Goal: Task Accomplishment & Management: Use online tool/utility

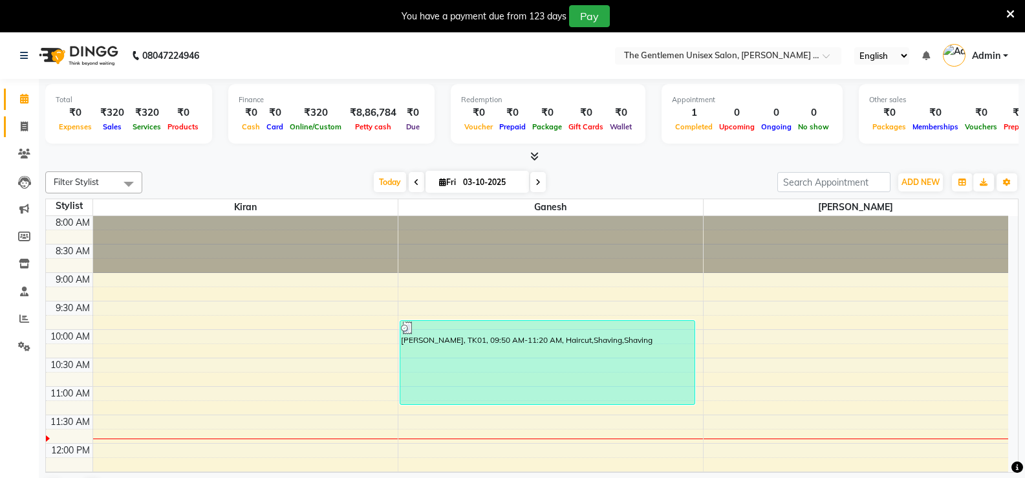
click at [33, 131] on span at bounding box center [24, 127] width 23 height 15
click at [30, 126] on span at bounding box center [24, 127] width 23 height 15
select select "5552"
select select "service"
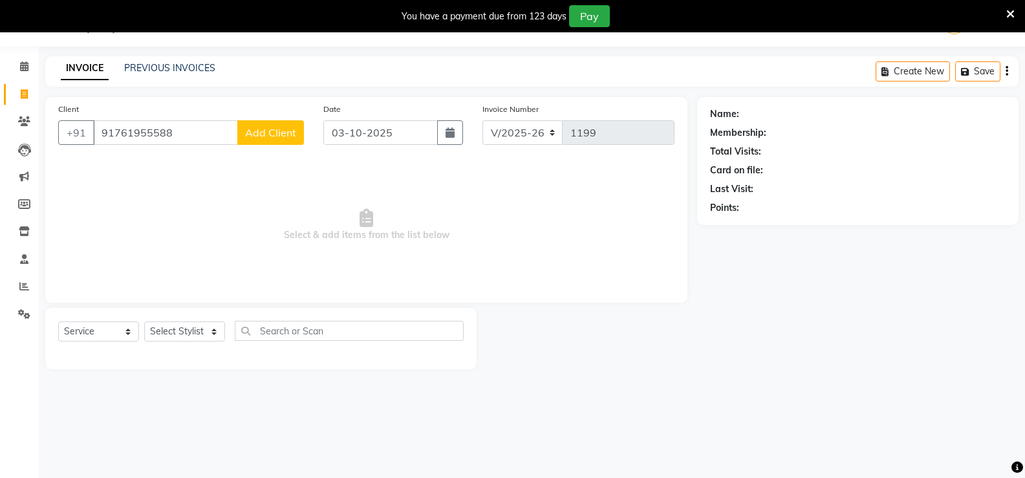
type input "91761955588"
click at [265, 136] on span "Add Client" at bounding box center [270, 132] width 51 height 13
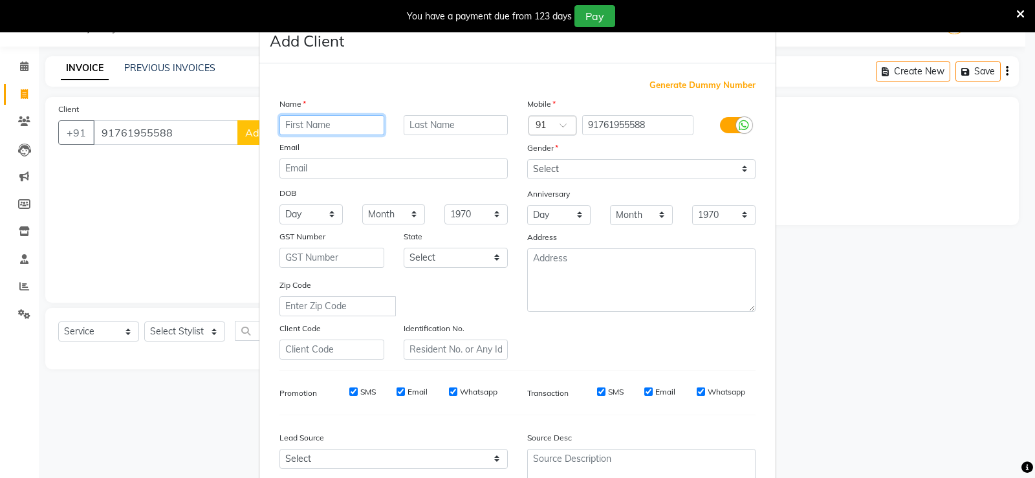
click at [309, 120] on input "text" at bounding box center [331, 125] width 105 height 20
type input "naraenadr"
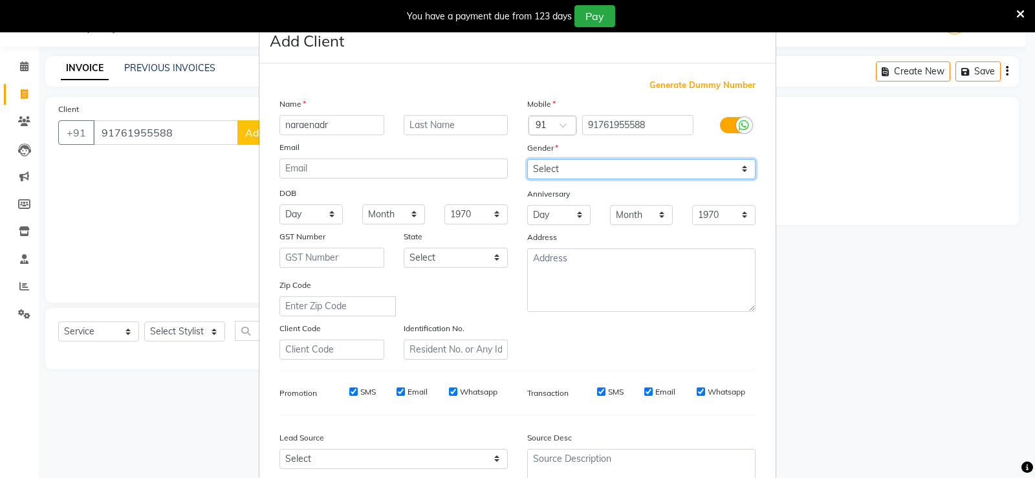
drag, startPoint x: 544, startPoint y: 164, endPoint x: 533, endPoint y: 160, distance: 11.7
click at [542, 164] on select "Select [DEMOGRAPHIC_DATA] [DEMOGRAPHIC_DATA] Other Prefer Not To Say" at bounding box center [641, 169] width 228 height 20
click at [527, 159] on select "Select [DEMOGRAPHIC_DATA] [DEMOGRAPHIC_DATA] Other Prefer Not To Say" at bounding box center [641, 169] width 228 height 20
click at [152, 308] on ngb-modal-window "Add Client Generate Dummy Number Name naraenadr Email DOB Day 01 02 03 04 05 06…" at bounding box center [517, 239] width 1035 height 478
click at [578, 176] on select "Select [DEMOGRAPHIC_DATA] [DEMOGRAPHIC_DATA] Other Prefer Not To Say" at bounding box center [641, 169] width 228 height 20
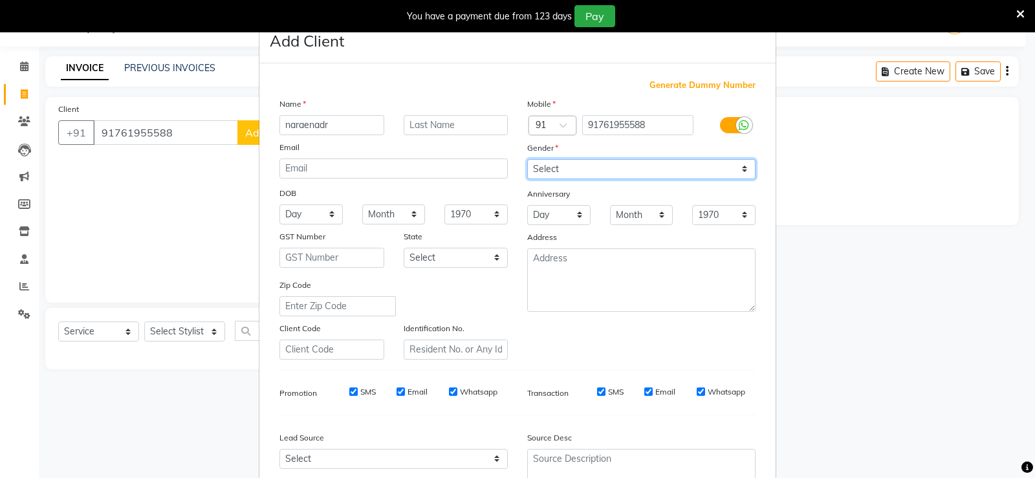
select select "[DEMOGRAPHIC_DATA]"
click at [527, 159] on select "Select [DEMOGRAPHIC_DATA] [DEMOGRAPHIC_DATA] Other Prefer Not To Say" at bounding box center [641, 169] width 228 height 20
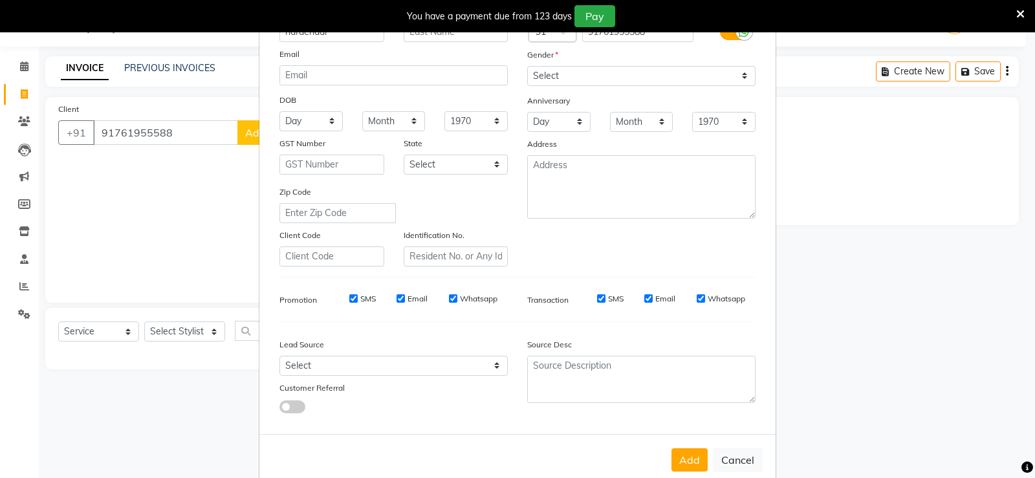
scroll to position [119, 0]
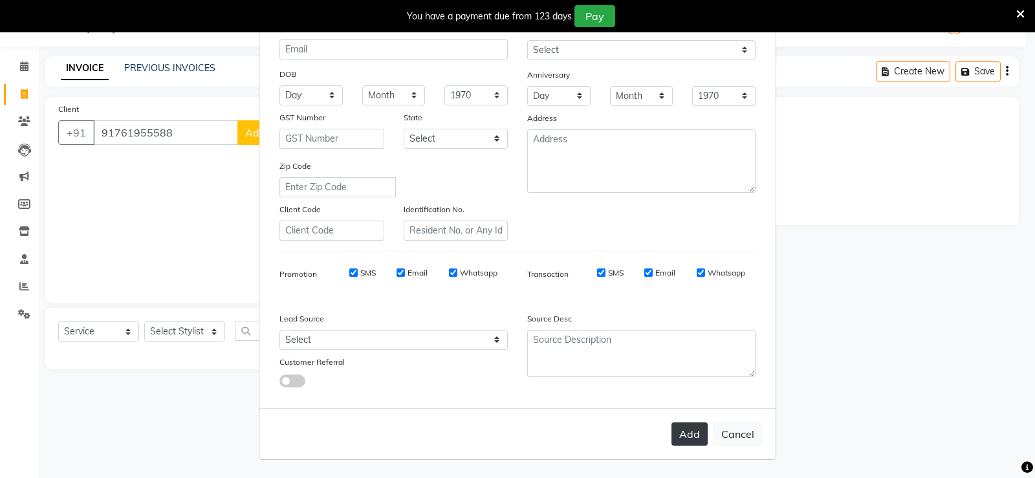
click at [689, 437] on button "Add" at bounding box center [689, 433] width 36 height 23
type input "761955588"
select select
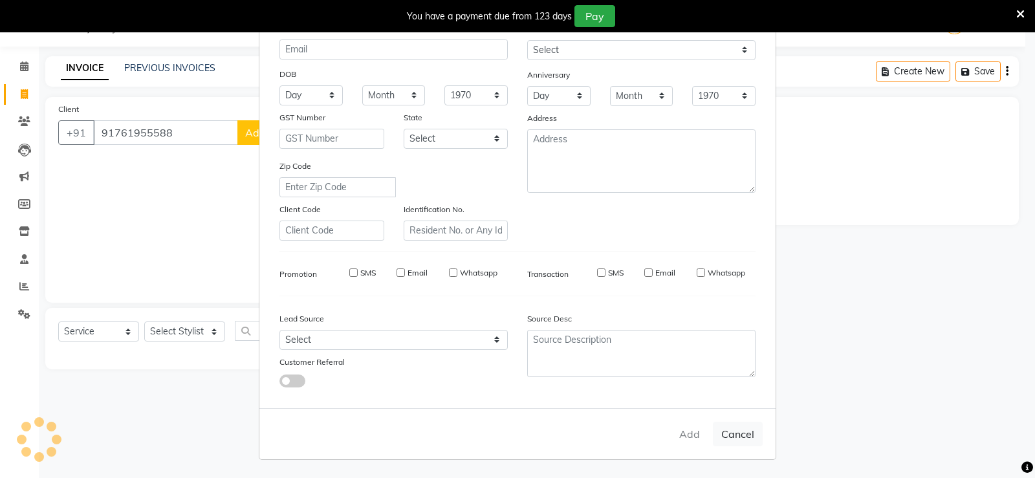
select select
checkbox input "false"
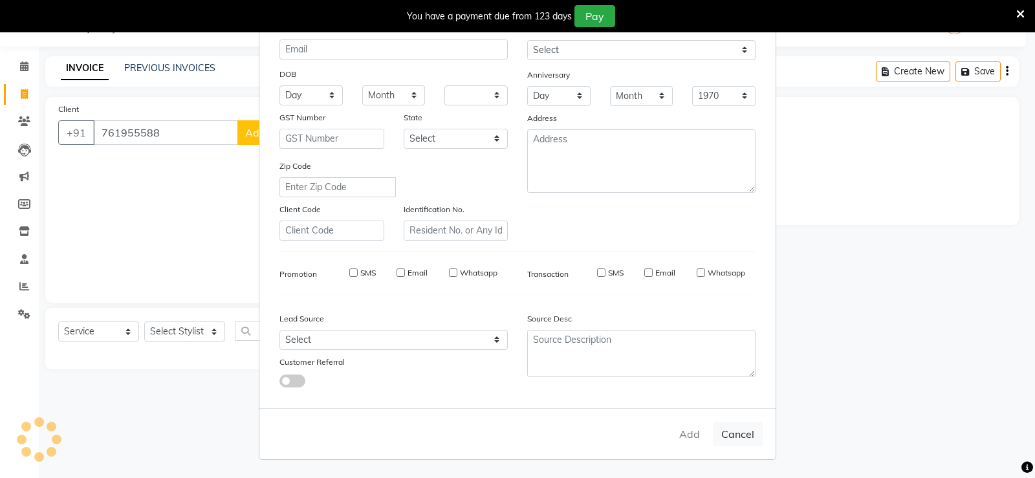
checkbox input "false"
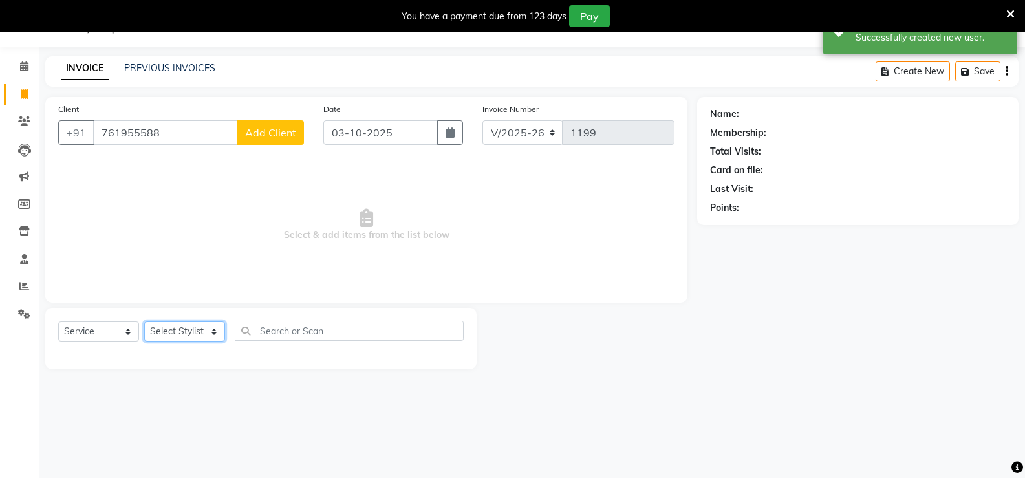
drag, startPoint x: 202, startPoint y: 332, endPoint x: 202, endPoint y: 340, distance: 8.4
click at [202, 332] on select "Select Stylist [PERSON_NAME]" at bounding box center [184, 331] width 81 height 20
select select "47146"
click at [144, 321] on select "Select Stylist [PERSON_NAME]" at bounding box center [184, 331] width 81 height 20
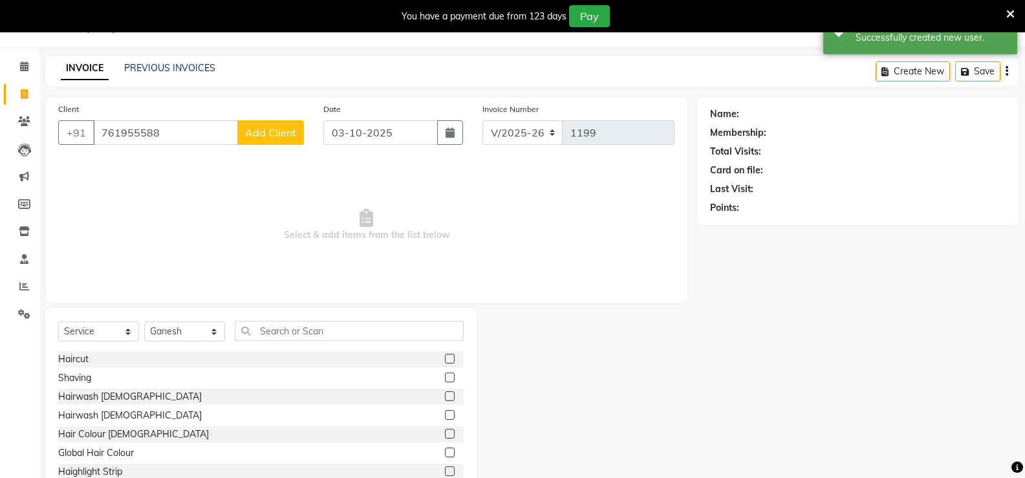
click at [445, 360] on label at bounding box center [450, 359] width 10 height 10
click at [445, 360] on input "checkbox" at bounding box center [449, 359] width 8 height 8
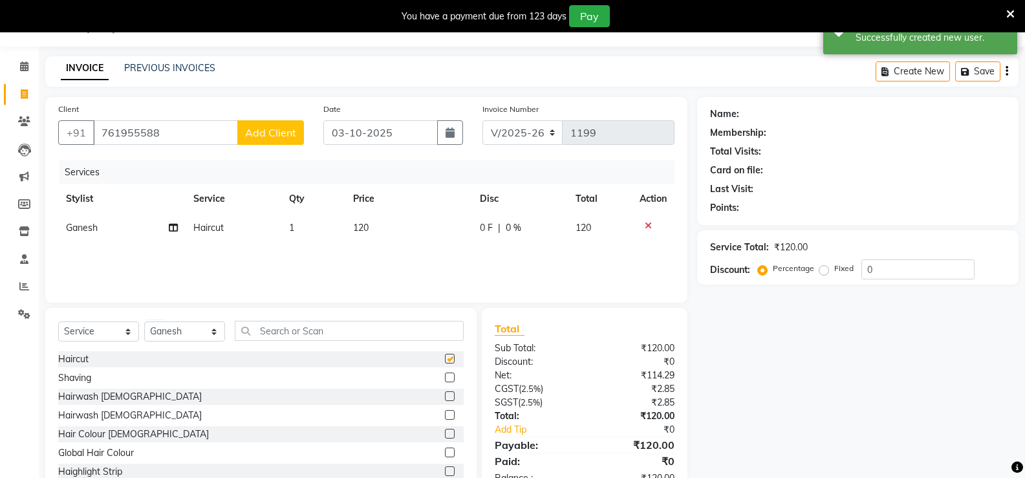
click at [445, 359] on label at bounding box center [450, 359] width 10 height 10
click at [445, 359] on input "checkbox" at bounding box center [449, 359] width 8 height 8
checkbox input "false"
click at [385, 232] on td "120" at bounding box center [408, 227] width 127 height 29
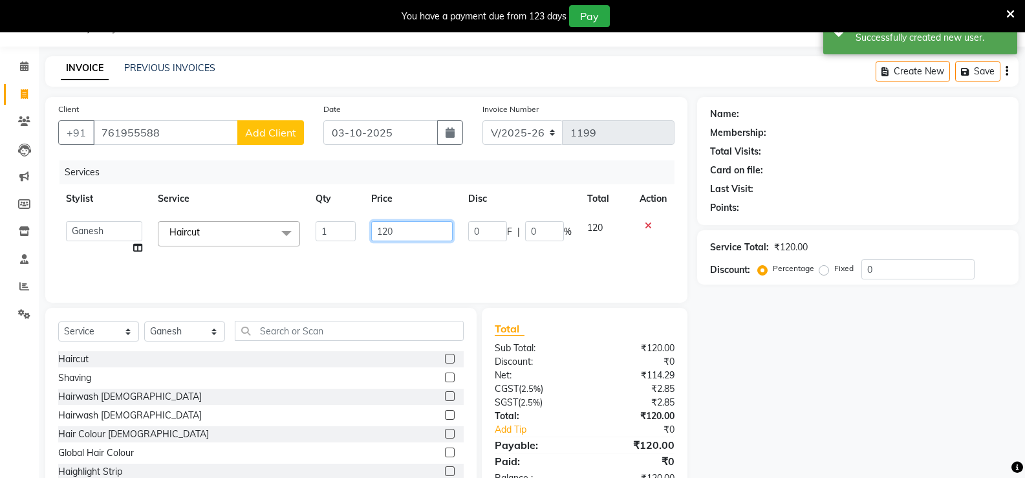
click at [394, 225] on input "120" at bounding box center [411, 231] width 81 height 20
click at [406, 226] on input "120" at bounding box center [411, 231] width 81 height 20
click at [408, 229] on input "120" at bounding box center [411, 231] width 81 height 20
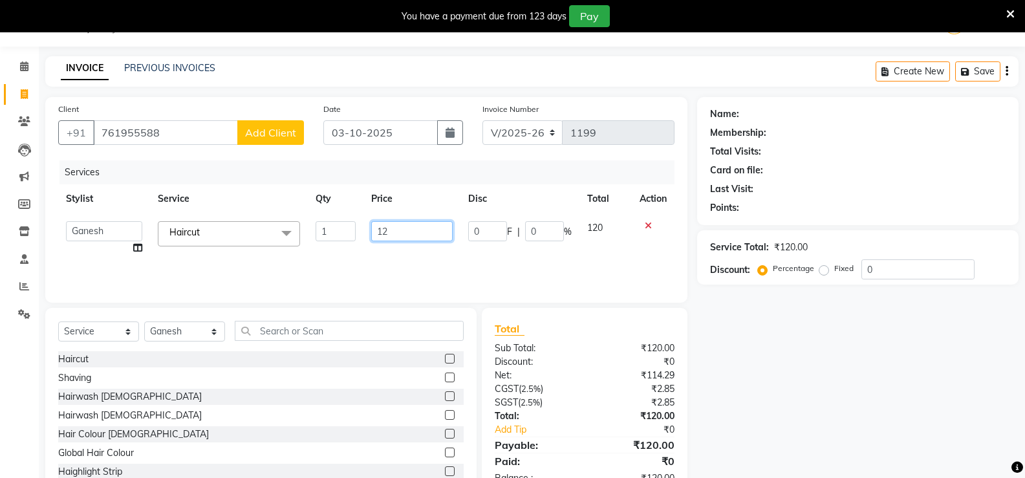
type input "1"
type input "750"
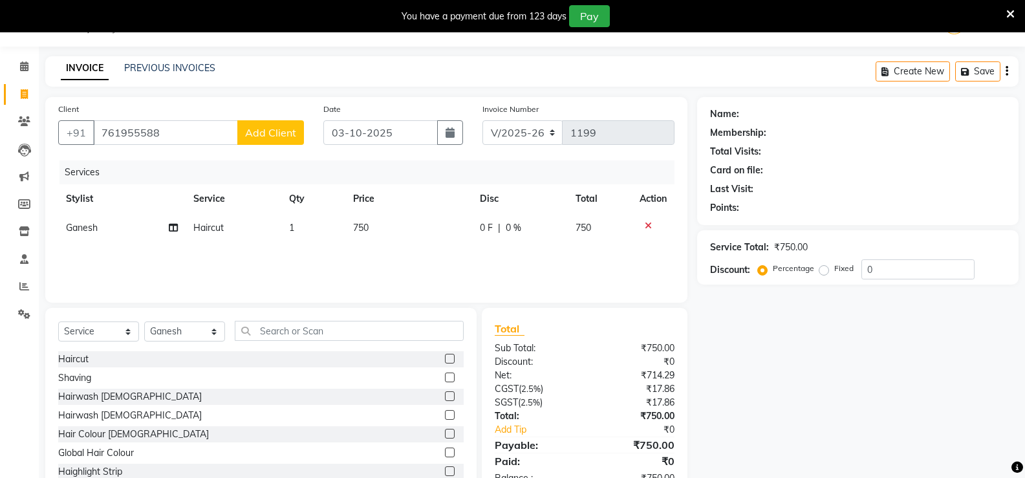
click at [818, 331] on div "Name: Membership: Total Visits: Card on file: Last Visit: Points: Service Total…" at bounding box center [862, 298] width 331 height 402
click at [811, 332] on div "Name: Membership: Total Visits: Card on file: Last Visit: Points: Service Total…" at bounding box center [862, 298] width 331 height 402
click at [873, 265] on input "0" at bounding box center [918, 269] width 113 height 20
click at [898, 203] on div "Points:" at bounding box center [858, 208] width 296 height 14
click at [898, 204] on div "Points:" at bounding box center [858, 208] width 296 height 14
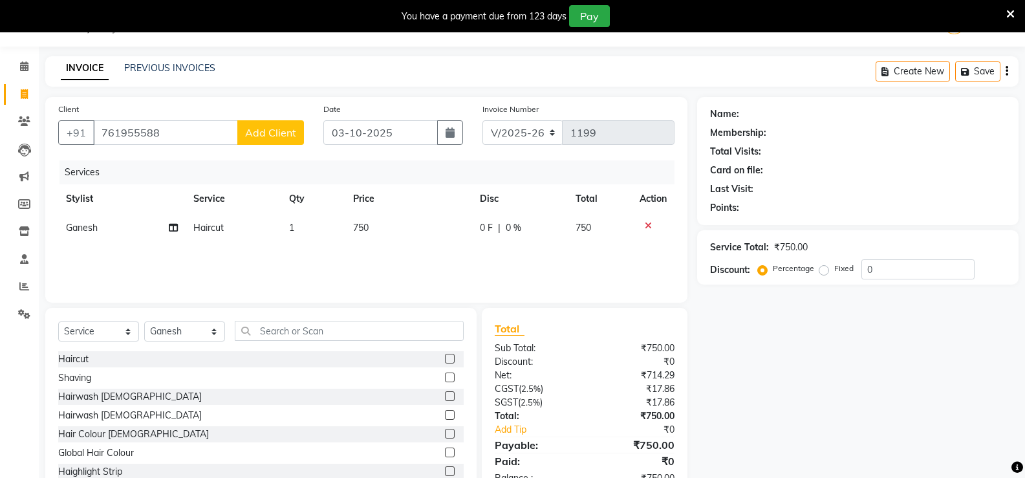
click at [898, 204] on div "Points:" at bounding box center [858, 208] width 296 height 14
click at [896, 210] on div "Points:" at bounding box center [858, 208] width 296 height 14
click at [266, 130] on span "Add Client" at bounding box center [270, 132] width 51 height 13
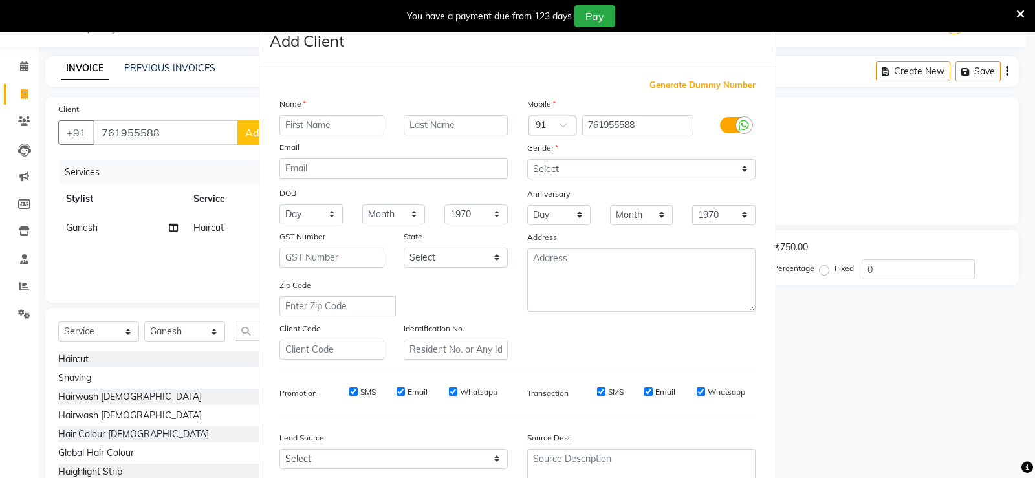
click at [285, 115] on input "text" at bounding box center [331, 125] width 105 height 20
type input "[PERSON_NAME]"
click at [572, 165] on select "Select [DEMOGRAPHIC_DATA] [DEMOGRAPHIC_DATA] Other Prefer Not To Say" at bounding box center [641, 169] width 228 height 20
select select "[DEMOGRAPHIC_DATA]"
click at [527, 159] on select "Select [DEMOGRAPHIC_DATA] [DEMOGRAPHIC_DATA] Other Prefer Not To Say" at bounding box center [641, 169] width 228 height 20
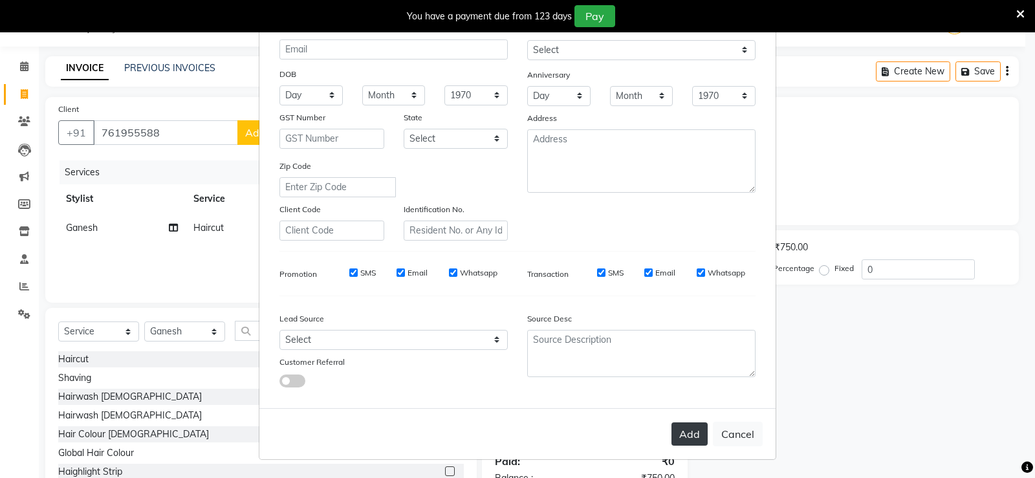
click at [679, 435] on button "Add" at bounding box center [689, 433] width 36 height 23
select select
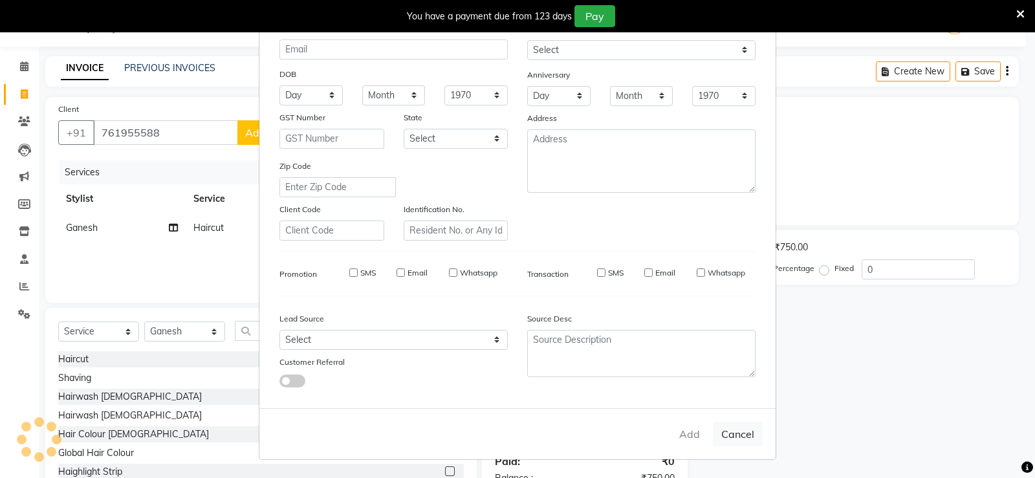
select select
checkbox input "false"
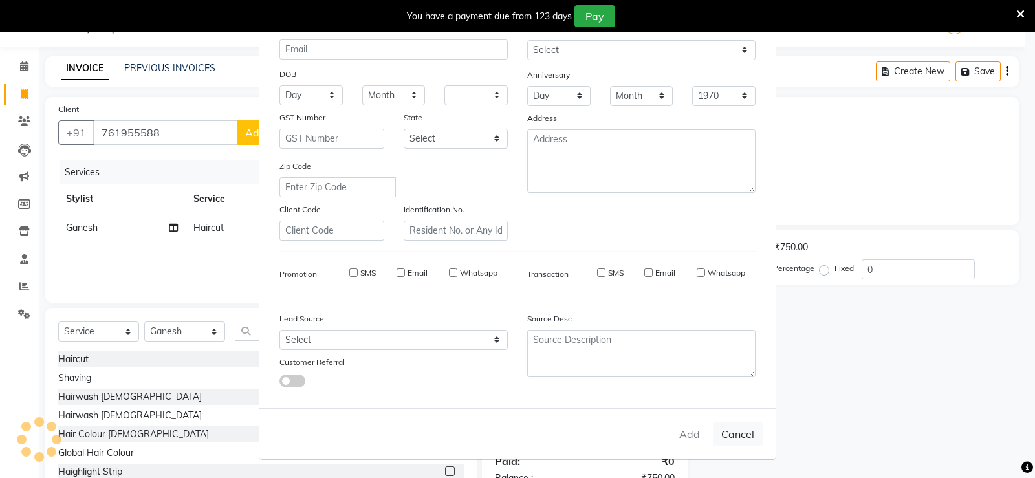
checkbox input "false"
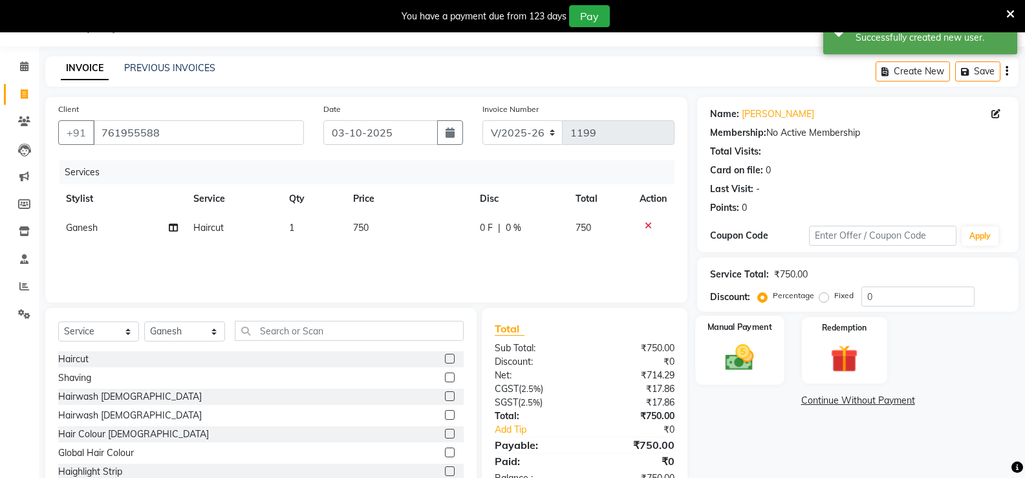
click at [703, 350] on div "Manual Payment" at bounding box center [740, 350] width 89 height 69
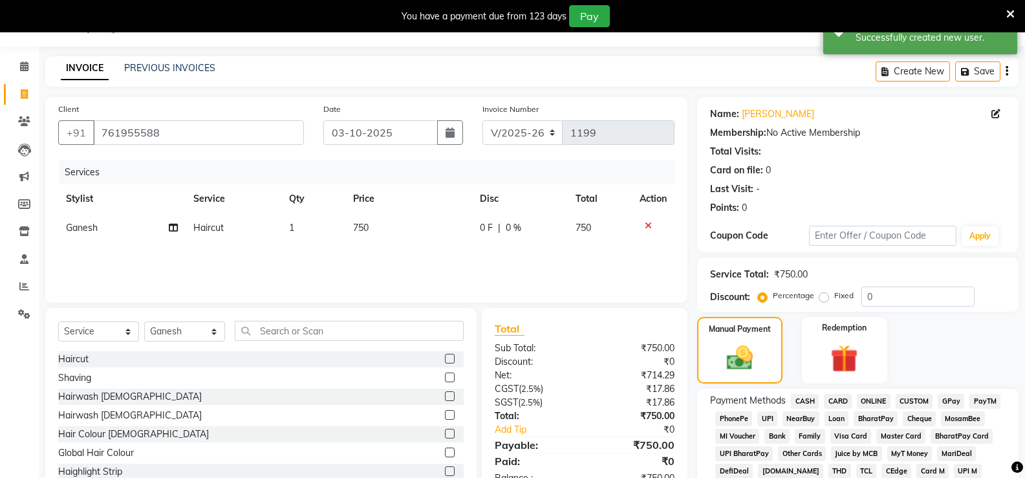
click at [887, 406] on span "ONLINE" at bounding box center [874, 401] width 34 height 15
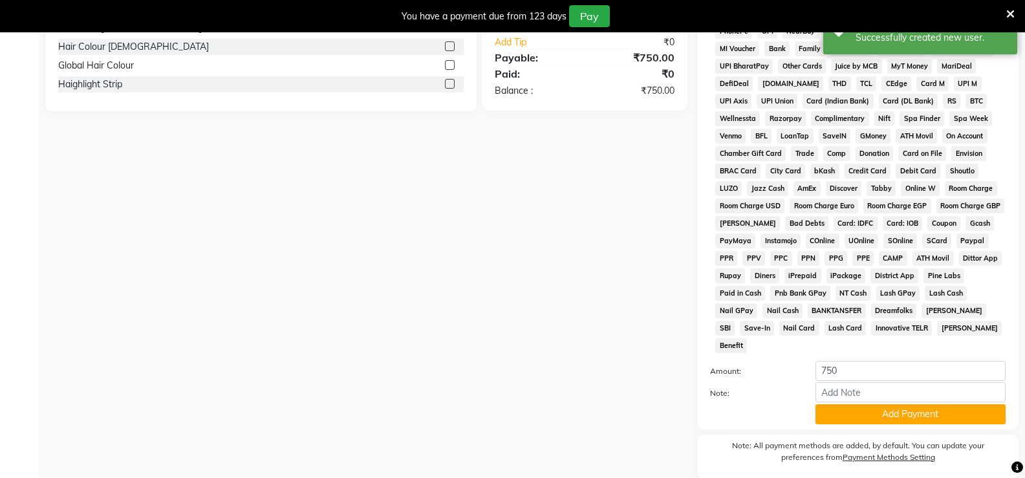
scroll to position [431, 0]
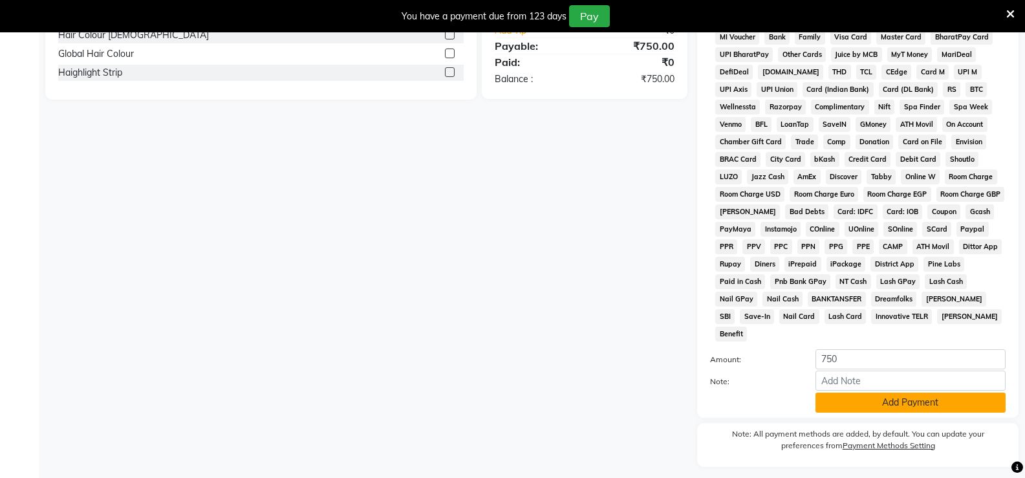
click at [908, 393] on button "Add Payment" at bounding box center [911, 403] width 190 height 20
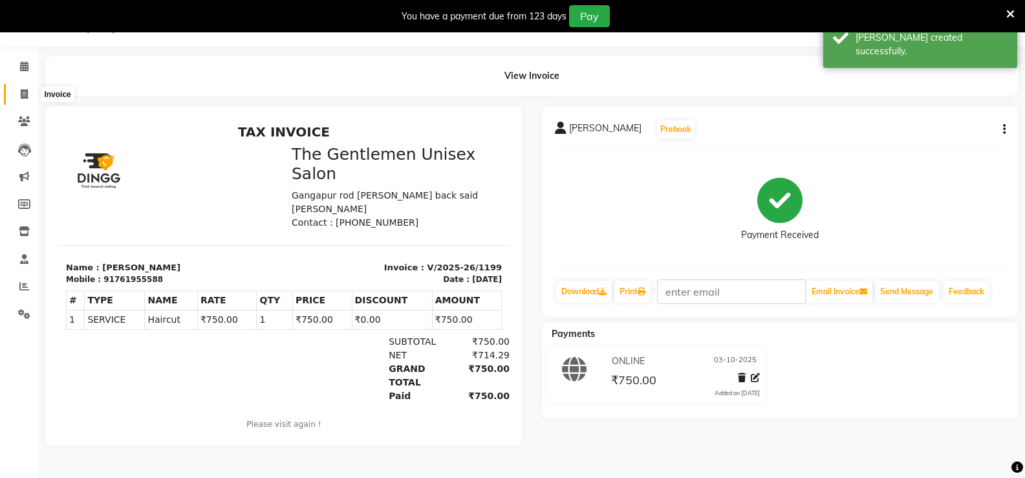
click at [31, 94] on span at bounding box center [24, 94] width 23 height 15
select select "service"
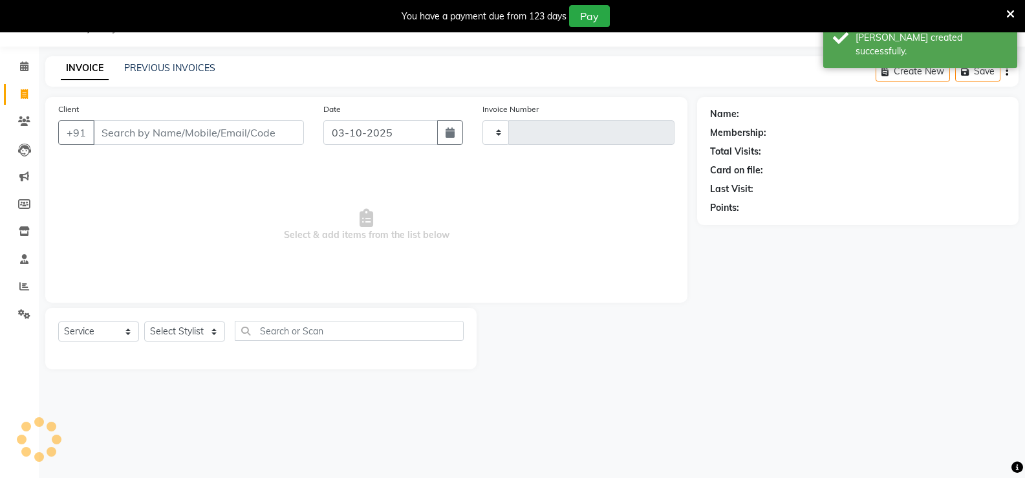
type input "1200"
select select "5552"
